Goal: Transaction & Acquisition: Purchase product/service

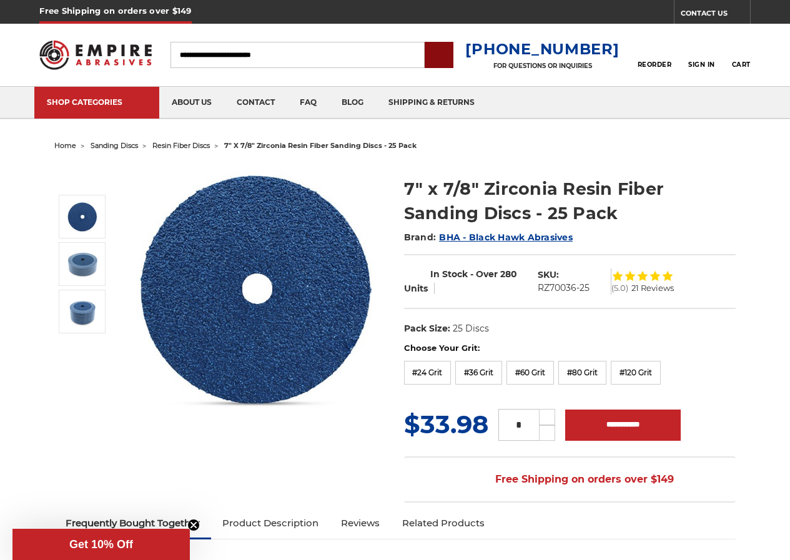
click at [450, 58] on input "submit" at bounding box center [438, 55] width 25 height 25
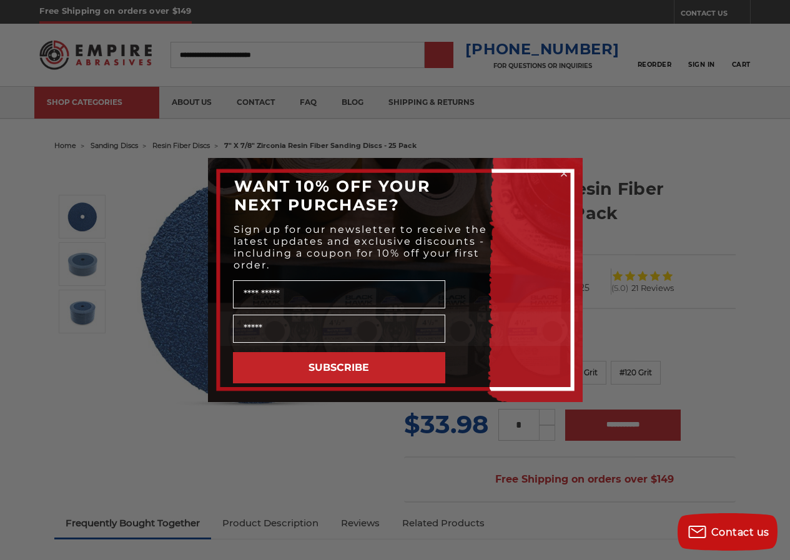
click at [335, 357] on button "SUBSCRIBE" at bounding box center [339, 367] width 212 height 31
click at [80, 280] on div "Close dialog WANT 10% OFF YOUR NEXT PURCHASE? Sign up for our newsletter to rec…" at bounding box center [395, 280] width 790 height 560
click at [559, 171] on circle "Close dialog" at bounding box center [564, 174] width 12 height 12
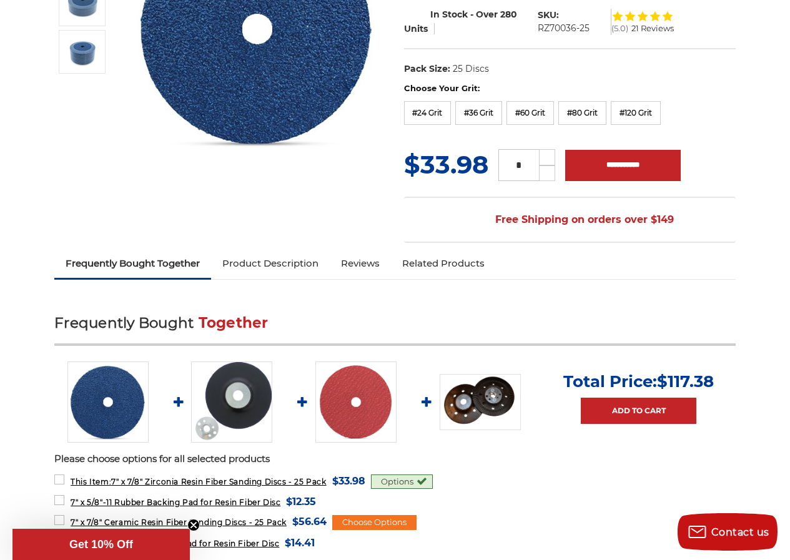
scroll to position [286, 0]
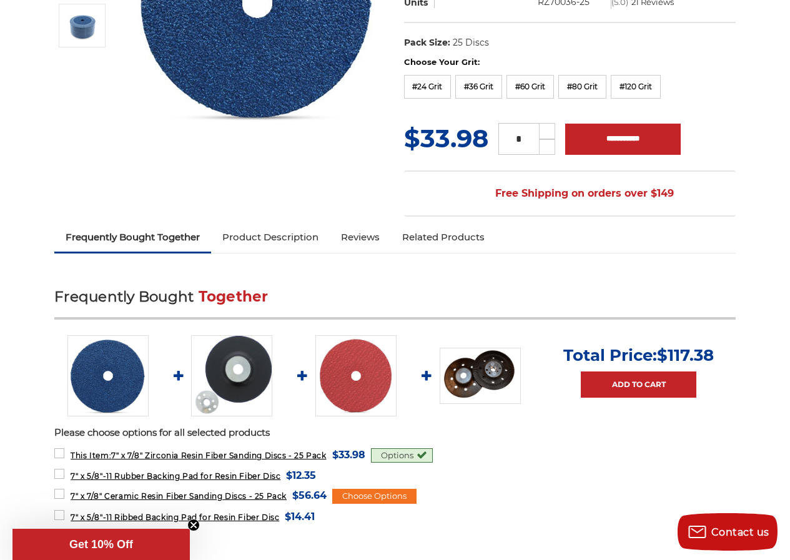
click at [213, 363] on link at bounding box center [231, 375] width 81 height 81
